Goal: Information Seeking & Learning: Check status

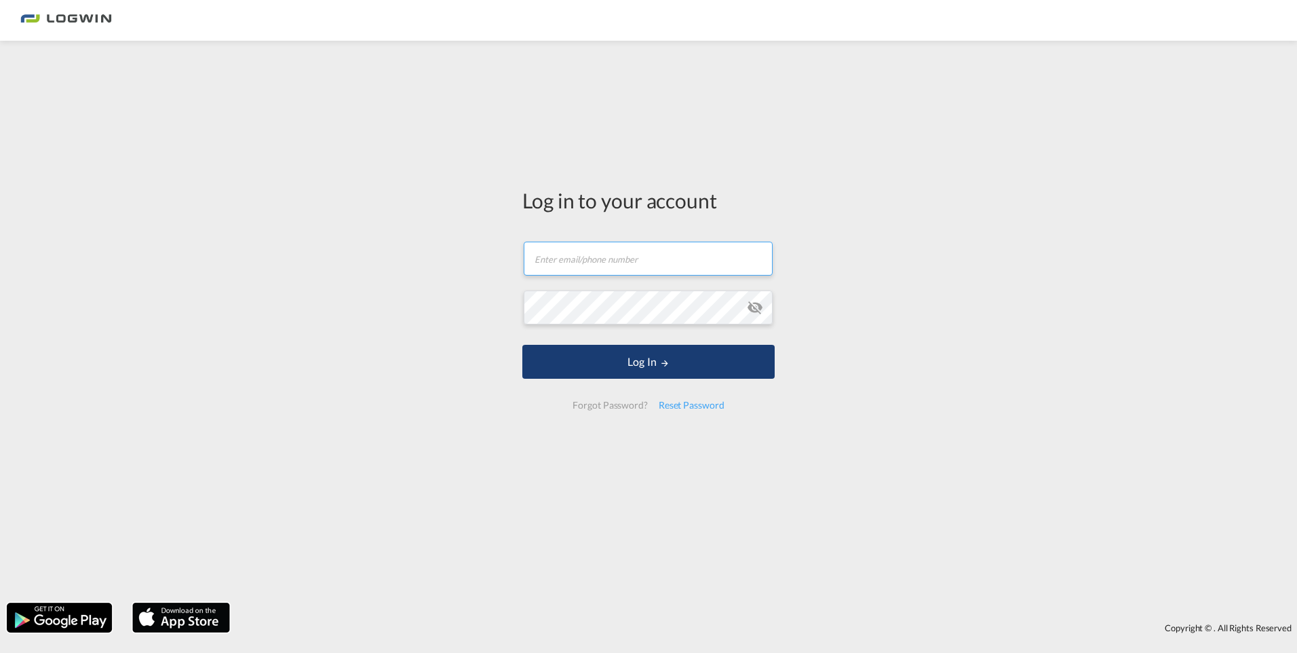
type input "[EMAIL_ADDRESS][DOMAIN_NAME]"
click at [592, 360] on button "Log In" at bounding box center [648, 362] width 252 height 34
